Goal: Task Accomplishment & Management: Use online tool/utility

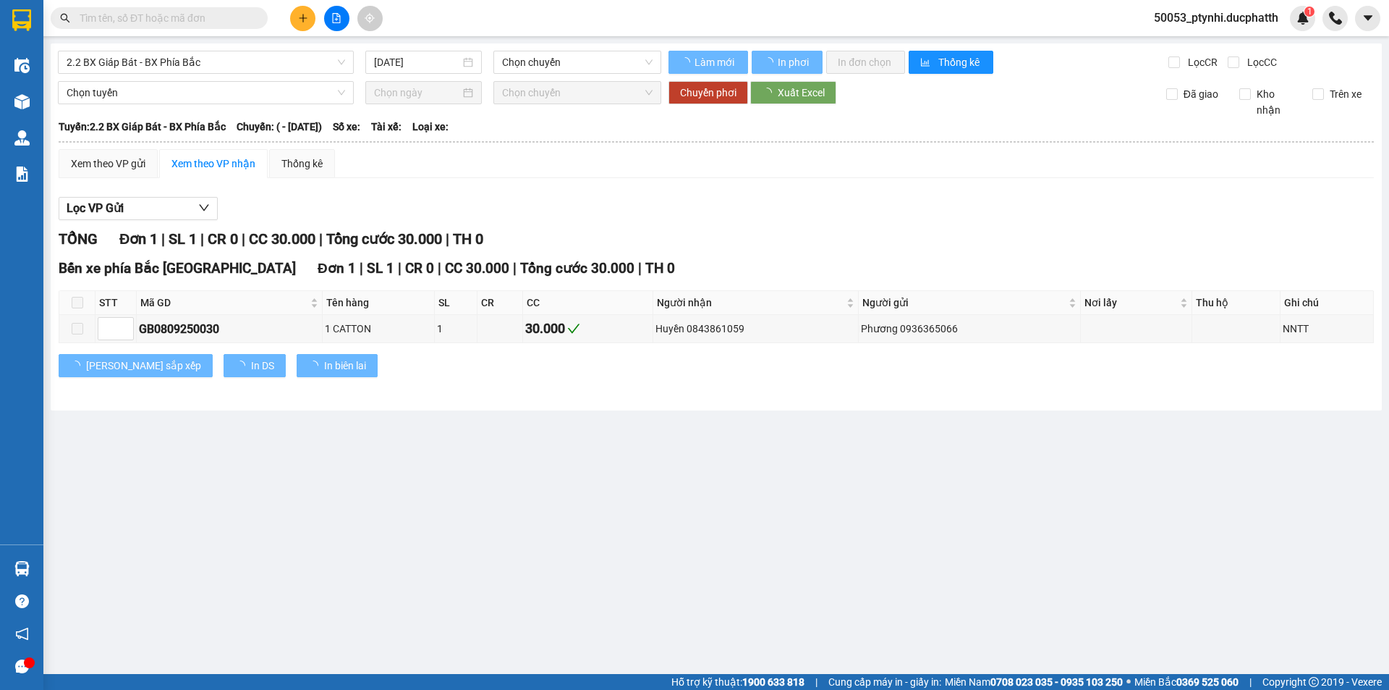
type input "[DATE]"
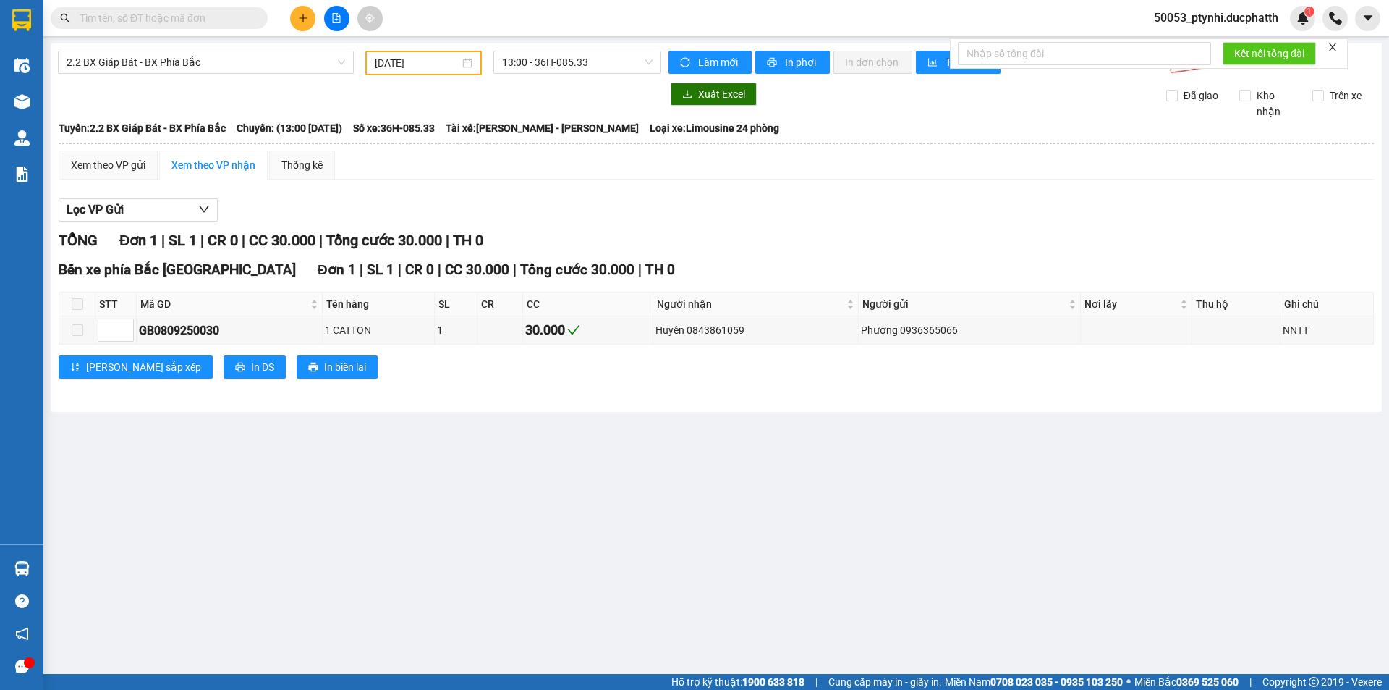
click at [1206, 12] on span "50053_ptynhi.ducphatth" at bounding box center [1216, 18] width 148 height 18
click at [1214, 48] on span "Đăng xuất" at bounding box center [1222, 45] width 119 height 16
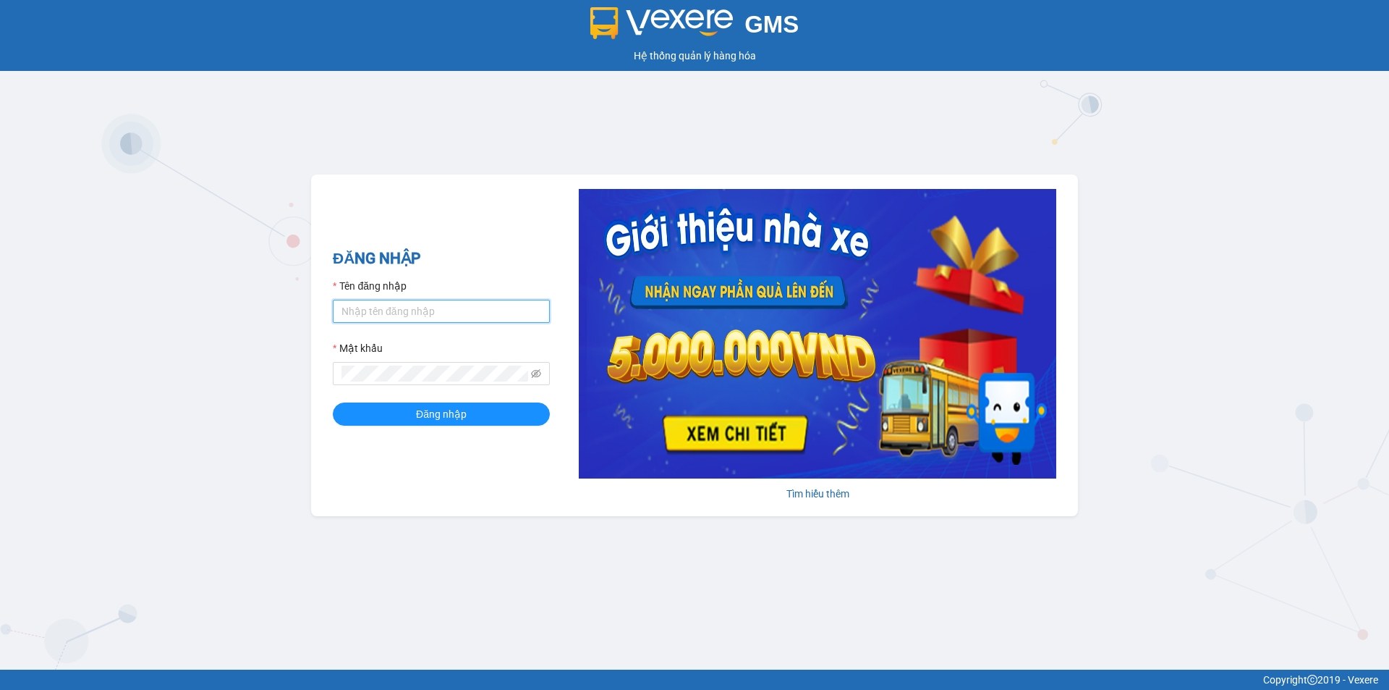
type input "ptynhi.ducphatth"
click at [444, 313] on input "ptynhi.ducphatth" at bounding box center [441, 311] width 217 height 23
type input "yenvy.ducphatth"
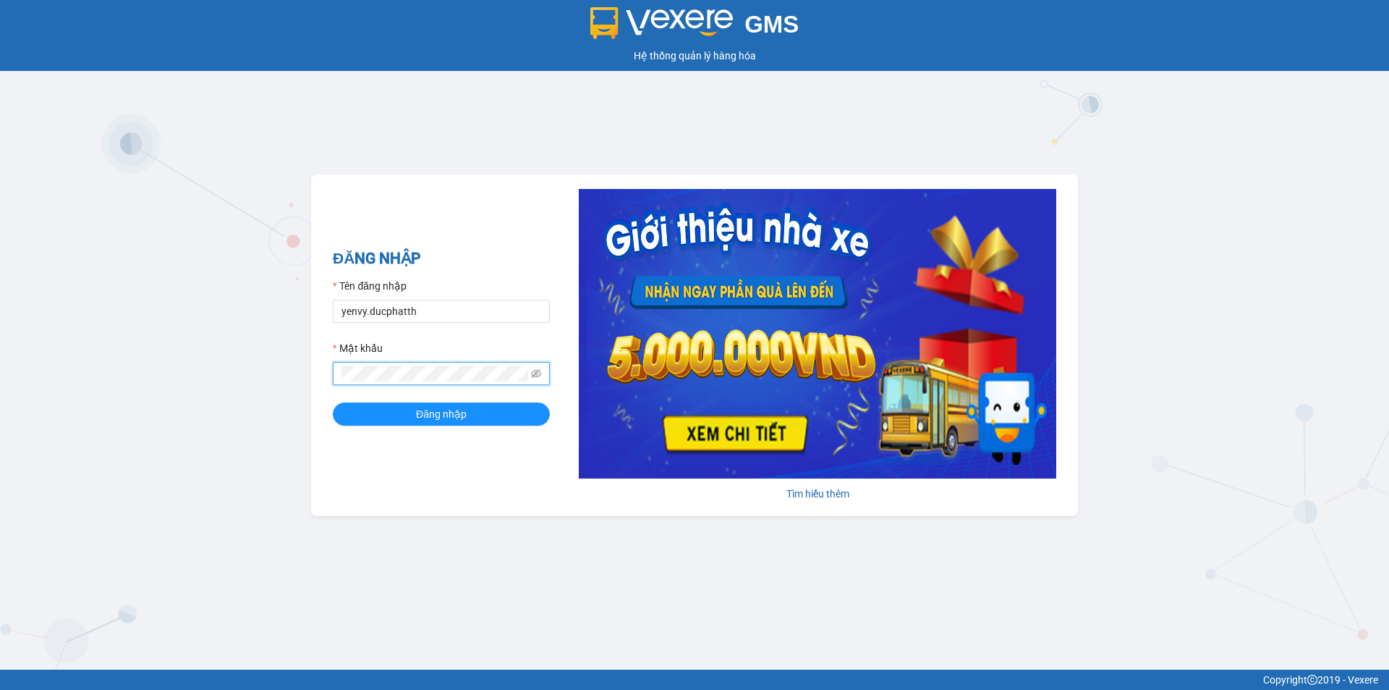
click at [333, 402] on button "Đăng nhập" at bounding box center [441, 413] width 217 height 23
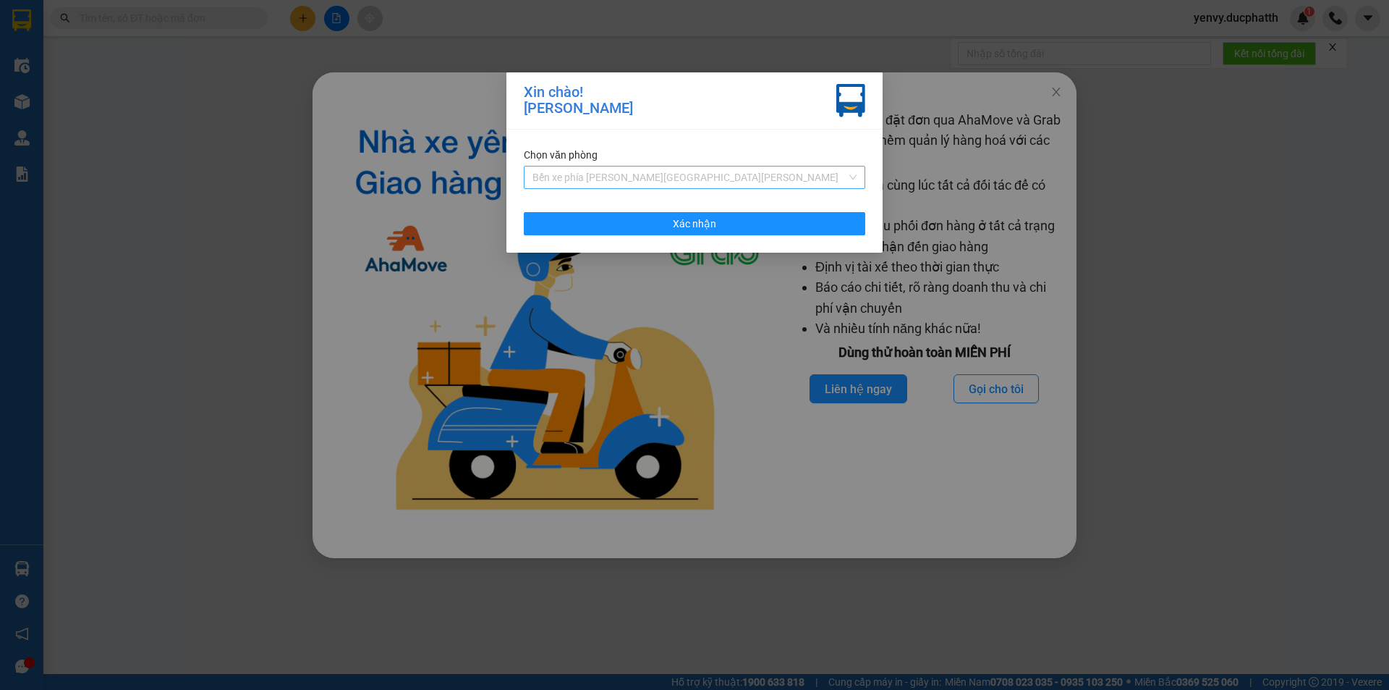
click at [705, 170] on span "Bến xe phía [PERSON_NAME][GEOGRAPHIC_DATA][PERSON_NAME]" at bounding box center [695, 177] width 324 height 22
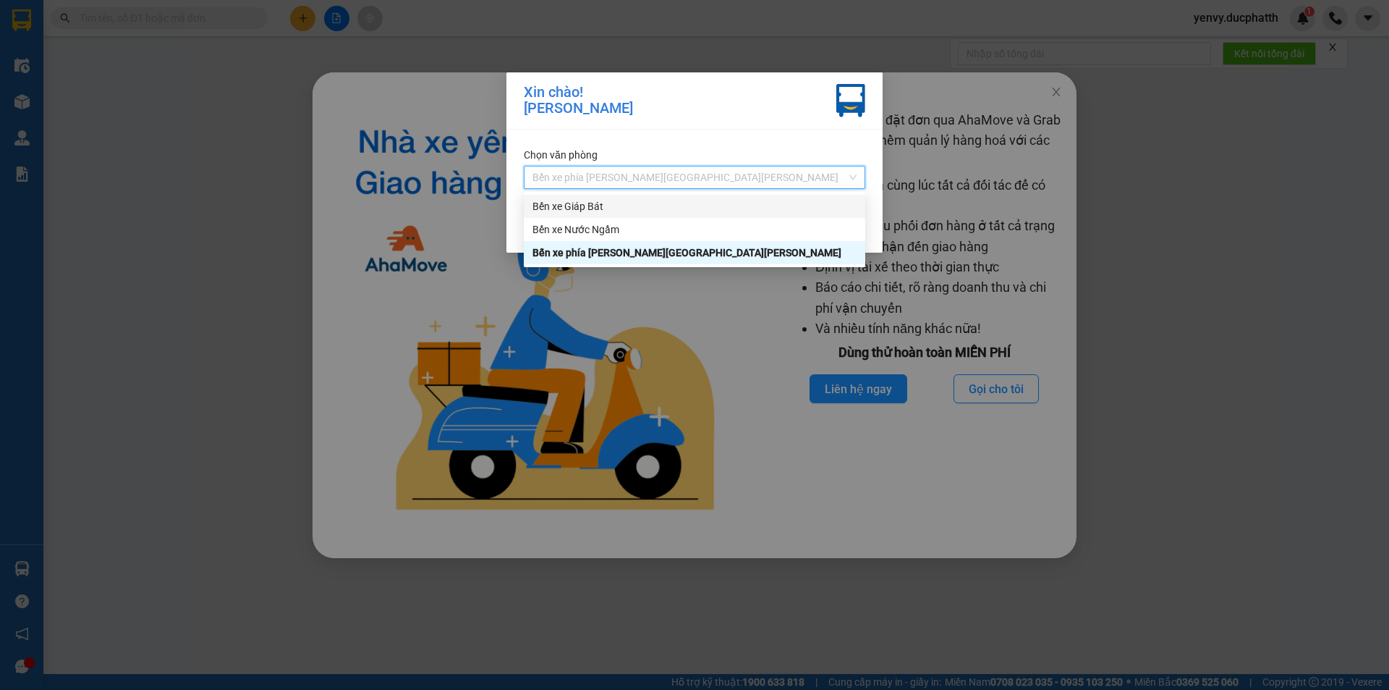
click at [611, 207] on div "Bến xe Giáp Bát" at bounding box center [695, 206] width 324 height 16
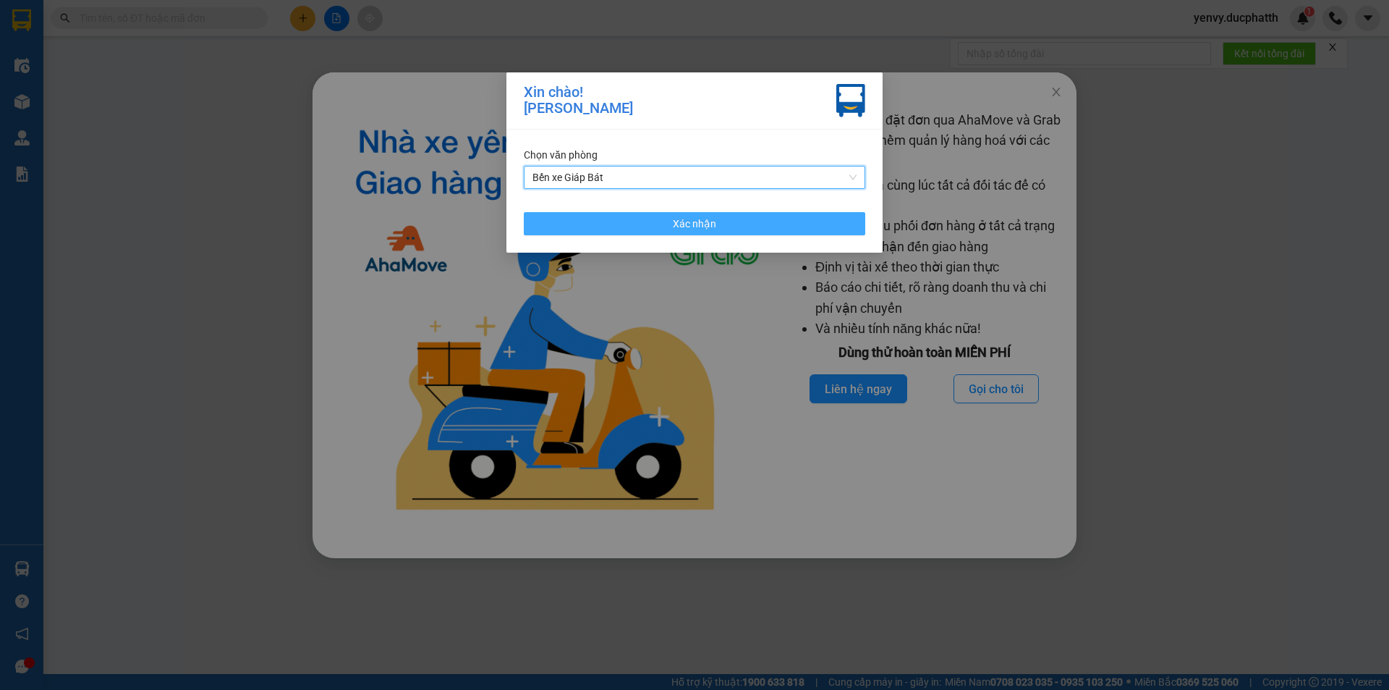
click at [713, 225] on span "Xác nhận" at bounding box center [694, 224] width 43 height 16
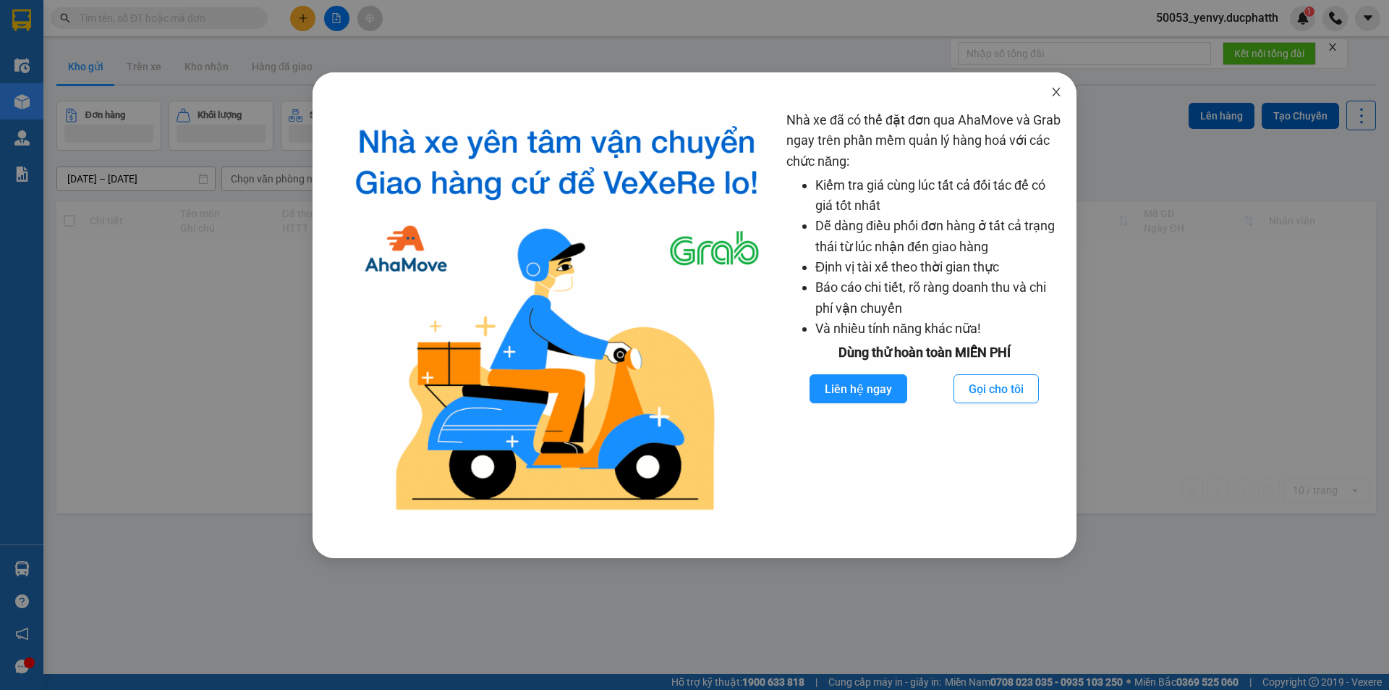
click at [1051, 90] on icon "close" at bounding box center [1057, 92] width 12 height 12
